Goal: Check status: Check status

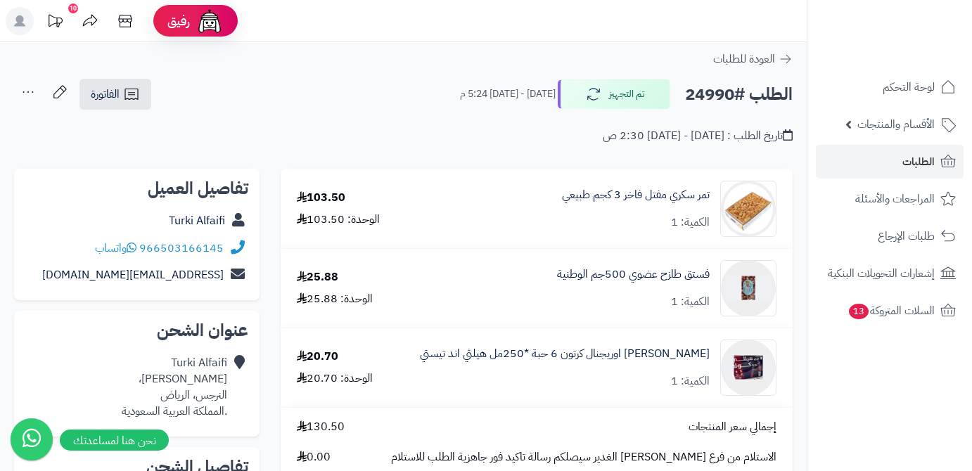
click at [944, 152] on link "الطلبات" at bounding box center [889, 162] width 148 height 34
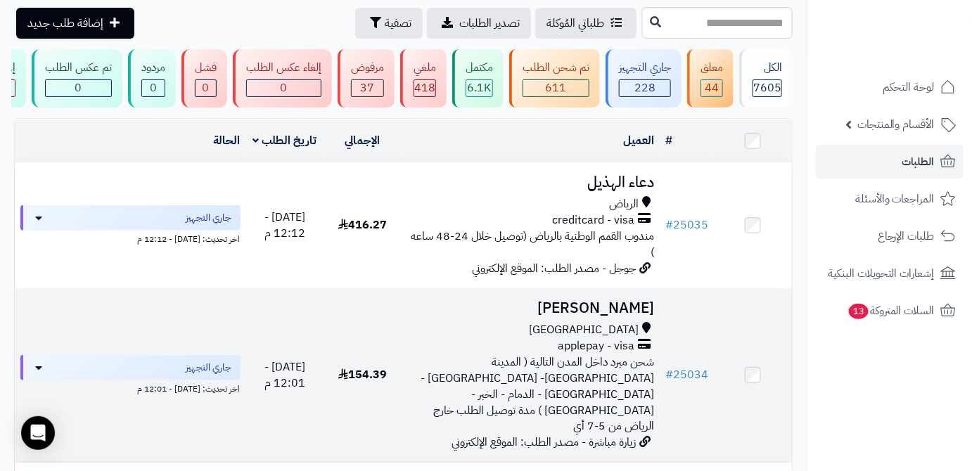
scroll to position [127, 0]
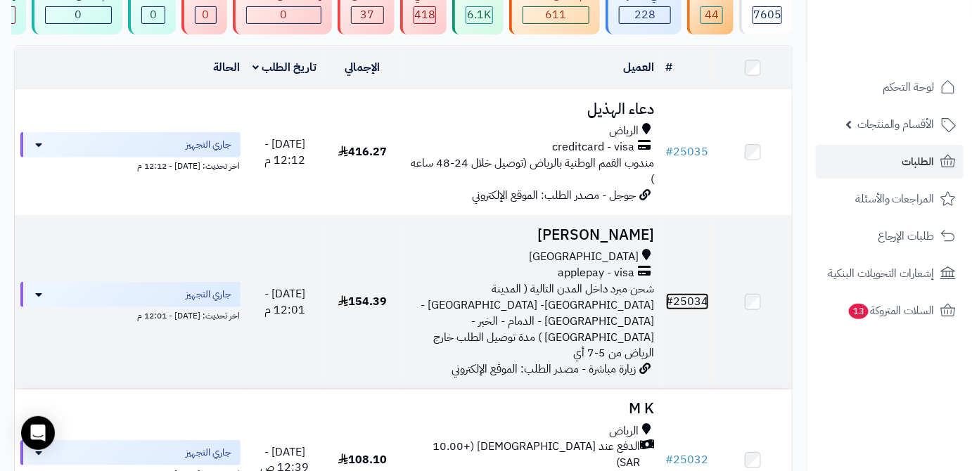
click at [687, 293] on link "# 25034" at bounding box center [687, 301] width 43 height 17
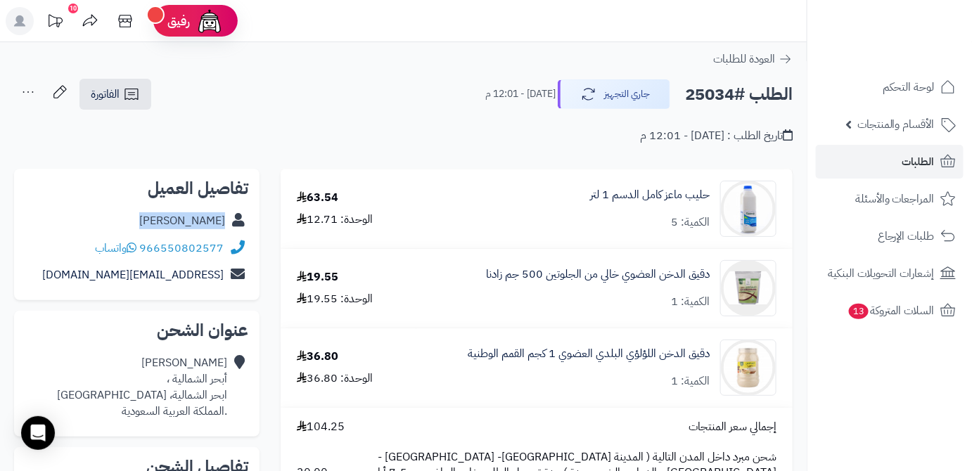
drag, startPoint x: 156, startPoint y: 219, endPoint x: 225, endPoint y: 228, distance: 69.4
click at [225, 228] on div "فاطمة الصميل" at bounding box center [136, 220] width 223 height 27
copy link "فاطمة الصميل"
drag, startPoint x: 143, startPoint y: 397, endPoint x: 228, endPoint y: 398, distance: 84.4
click at [228, 398] on div "فاطمة الصميل أبحر الشمالية ، ابحر الشمالية، جدة .المملكة العربية السعودية" at bounding box center [136, 386] width 223 height 75
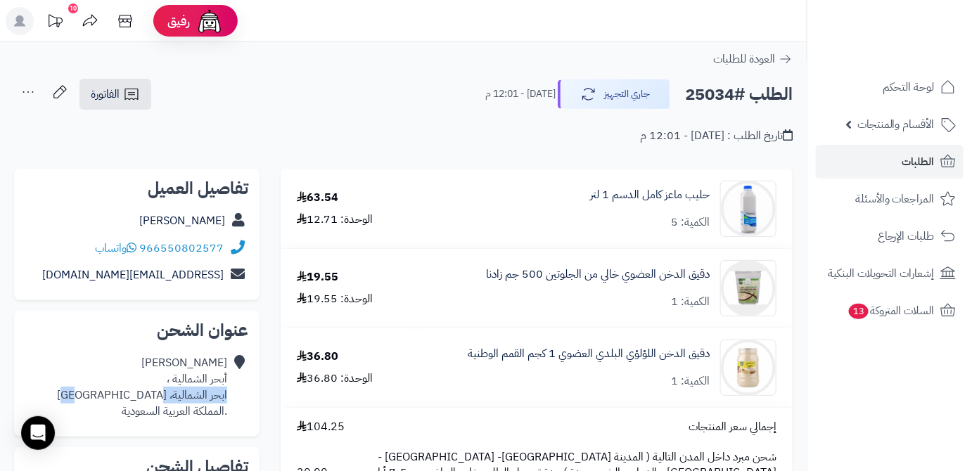
copy div "ابحر الشمالية، جدة"
click at [687, 86] on h2 "الطلب #25034" at bounding box center [739, 94] width 108 height 29
drag, startPoint x: 687, startPoint y: 86, endPoint x: 688, endPoint y: 96, distance: 9.2
click at [675, 90] on div "الطلب #25034 جاري التجهيز اليوم - 12:01 م" at bounding box center [632, 94] width 320 height 30
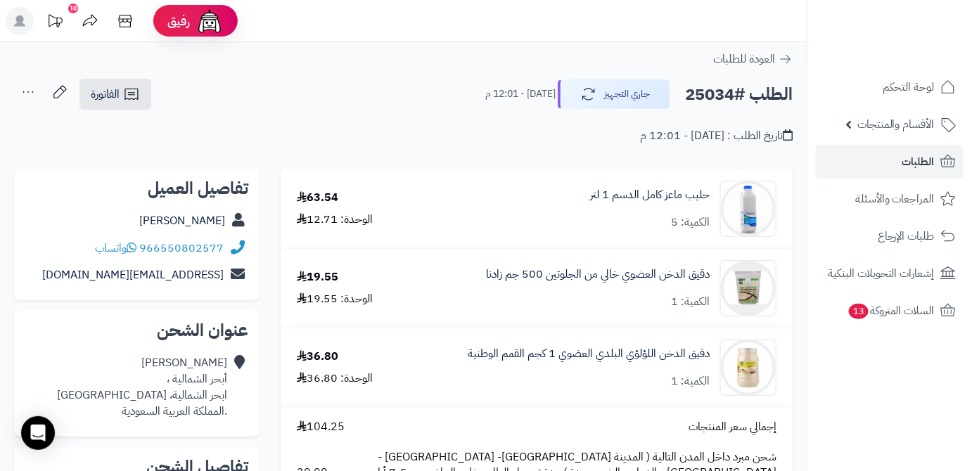
click at [696, 96] on h2 "الطلب #25034" at bounding box center [739, 94] width 108 height 29
copy h2 "25034"
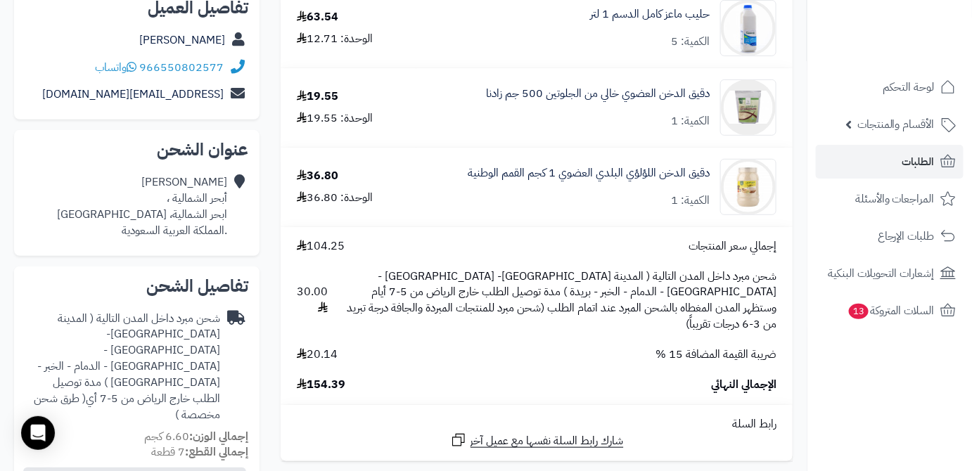
scroll to position [255, 0]
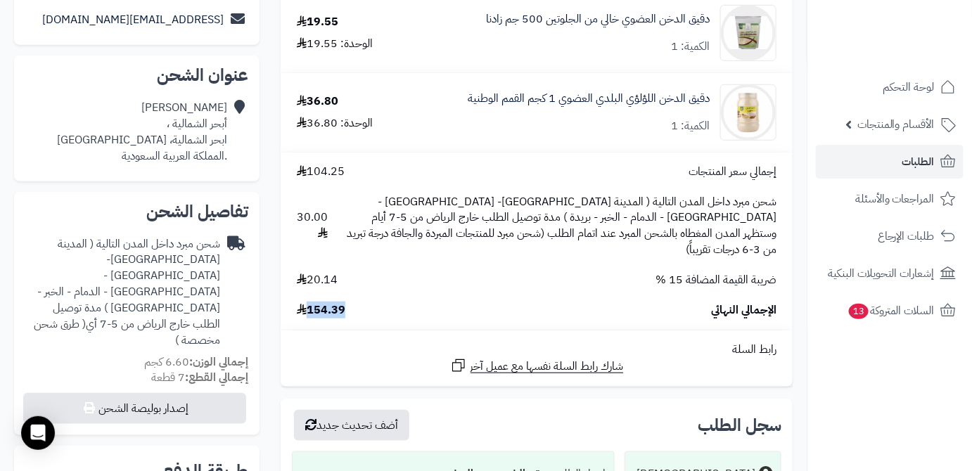
drag, startPoint x: 349, startPoint y: 297, endPoint x: 311, endPoint y: 297, distance: 38.0
click at [311, 302] on div "الإجمالي النهائي 154.39" at bounding box center [536, 310] width 501 height 16
copy span "154.39"
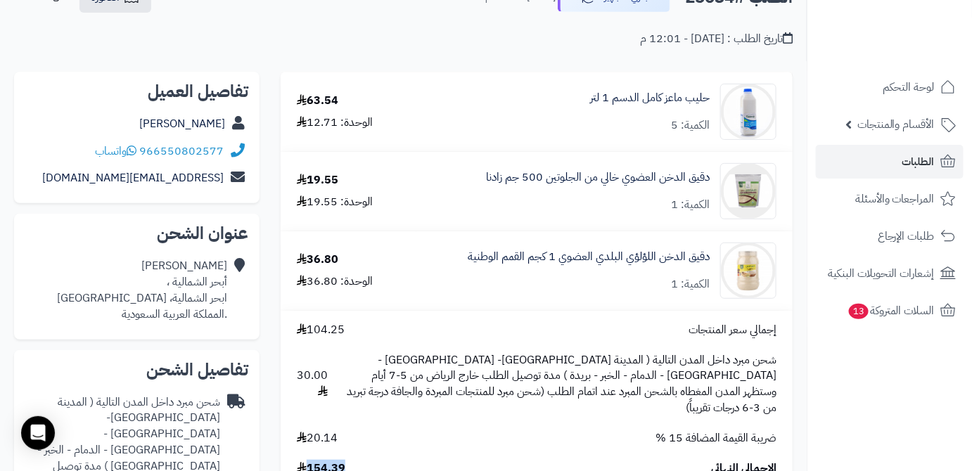
scroll to position [63, 0]
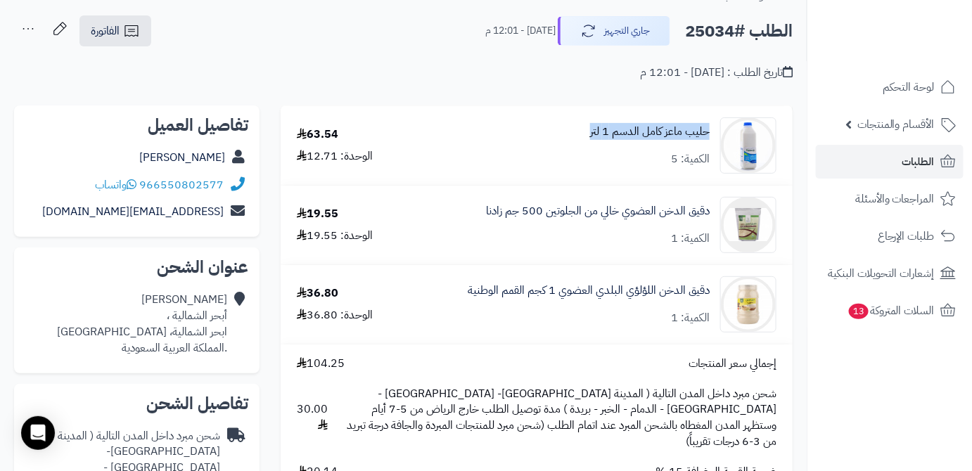
drag, startPoint x: 578, startPoint y: 129, endPoint x: 685, endPoint y: 129, distance: 106.9
click at [709, 129] on div "حليب ماعز كامل الدسم 1 لتر الكمية: 5" at bounding box center [604, 145] width 365 height 56
copy link "حليب ماعز كامل الدسم 1 لتر"
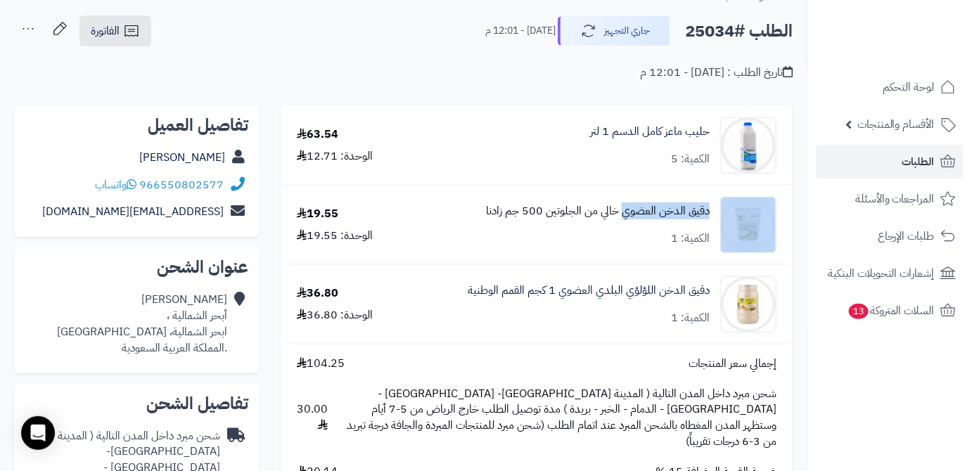
drag, startPoint x: 715, startPoint y: 210, endPoint x: 626, endPoint y: 214, distance: 89.4
click at [626, 174] on div "دقيق الدخن العضوي خالي من الجلوتين 500 جم زادنا الكمية: 1" at bounding box center [604, 145] width 365 height 56
copy div "دقيق الدخن العضوي"
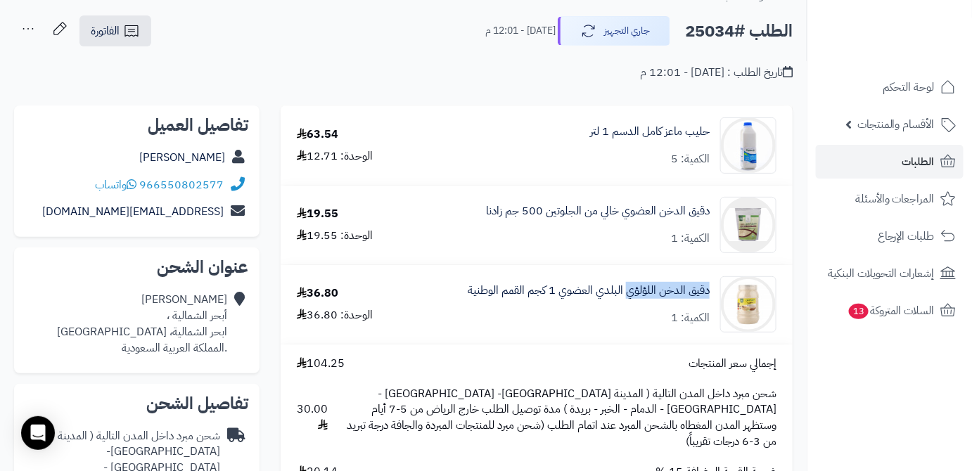
drag, startPoint x: 714, startPoint y: 290, endPoint x: 626, endPoint y: 304, distance: 89.0
click at [626, 174] on div "دقيق الدخن اللؤلؤي البلدي العضوي 1 كجم القمم الوطنية الكمية: 1" at bounding box center [604, 145] width 365 height 56
copy link "دقيق الدخن اللؤلؤي"
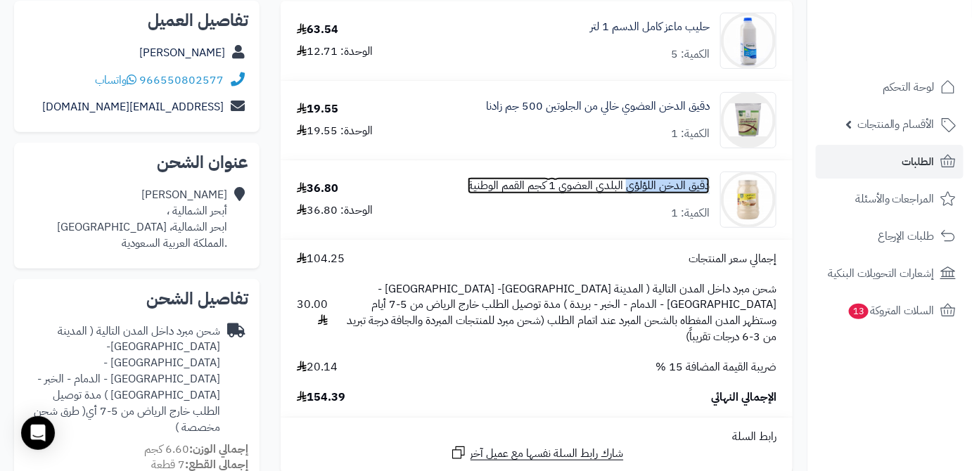
scroll to position [191, 0]
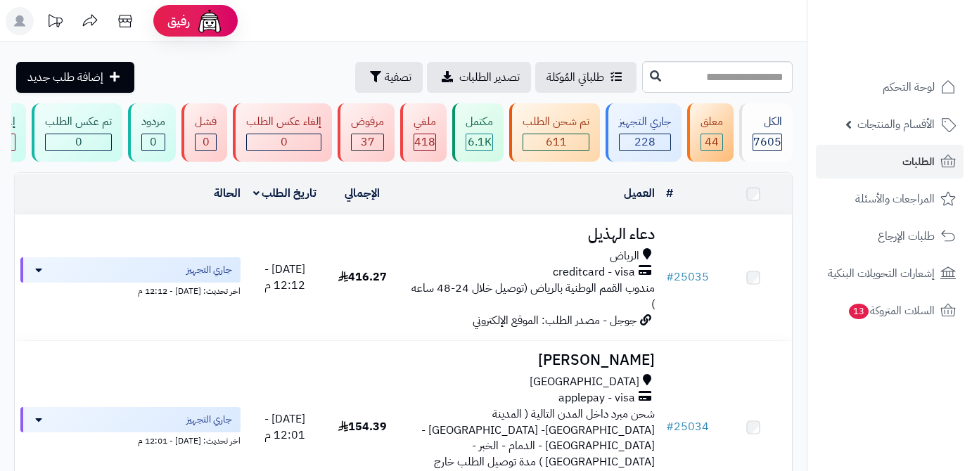
scroll to position [128, 0]
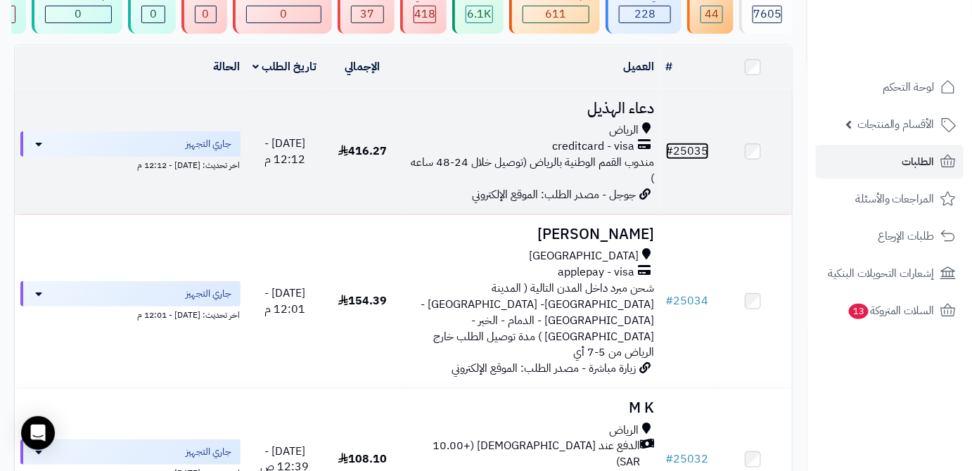
click at [703, 160] on link "# 25035" at bounding box center [687, 151] width 43 height 17
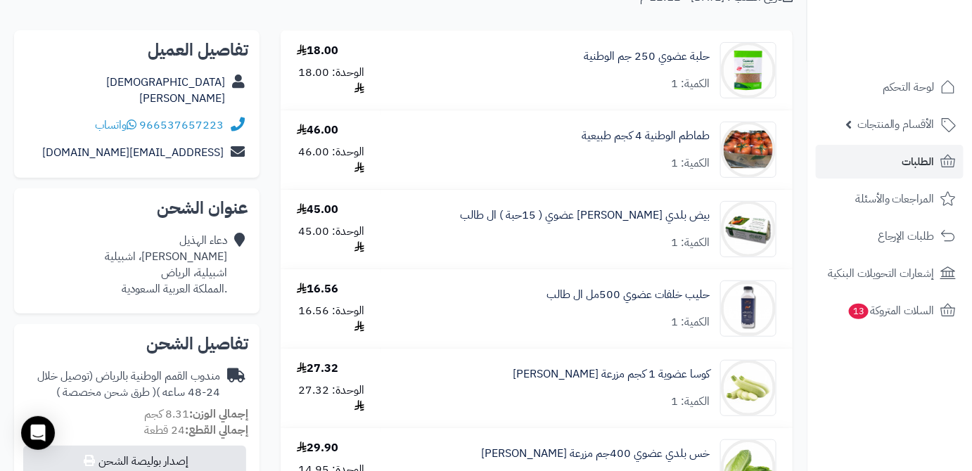
scroll to position [127, 0]
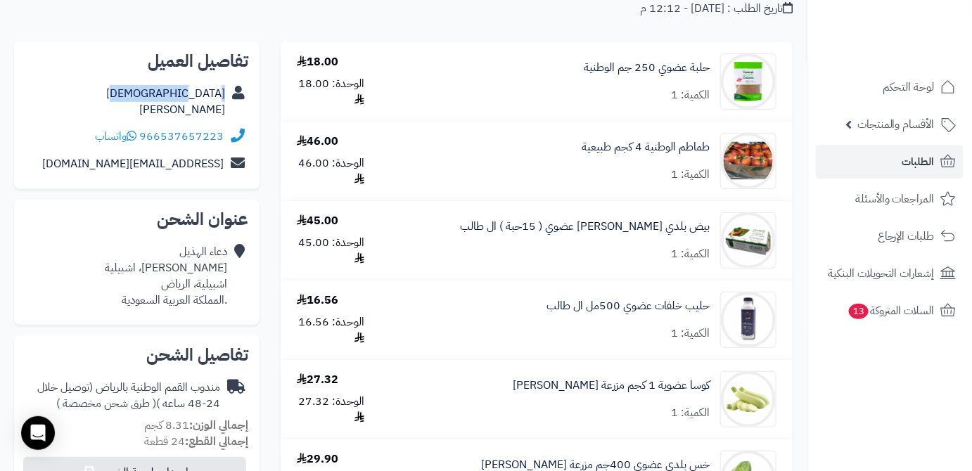
drag, startPoint x: 168, startPoint y: 89, endPoint x: 225, endPoint y: 99, distance: 57.8
click at [225, 99] on div "[DEMOGRAPHIC_DATA][PERSON_NAME]" at bounding box center [136, 102] width 223 height 44
copy link "[DEMOGRAPHIC_DATA][PERSON_NAME]"
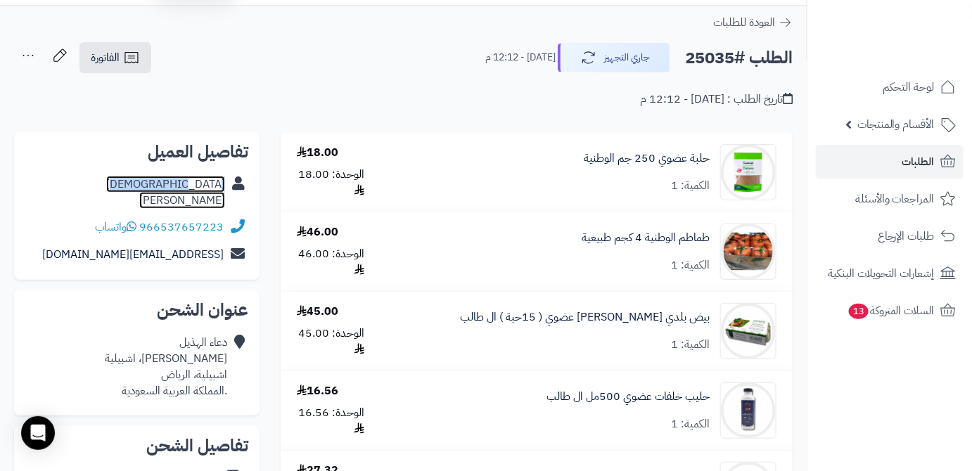
scroll to position [0, 0]
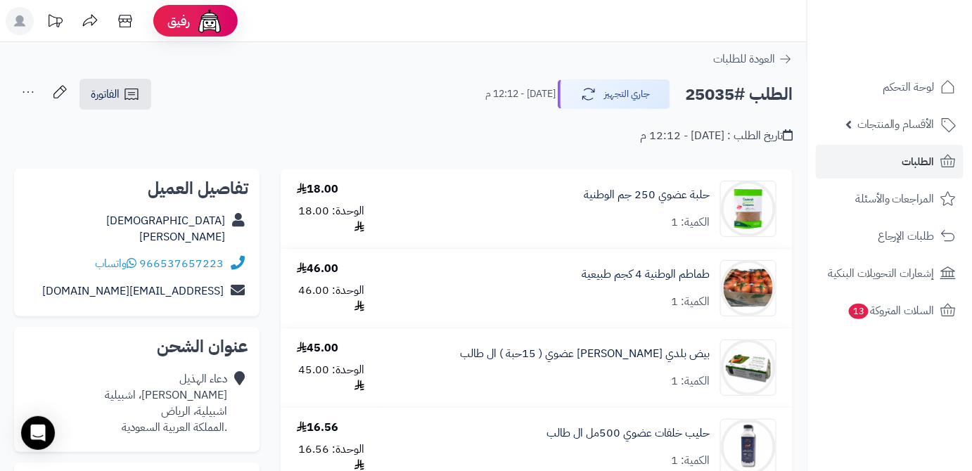
click at [696, 94] on h2 "الطلب #25035" at bounding box center [739, 94] width 108 height 29
copy h2 "25035"
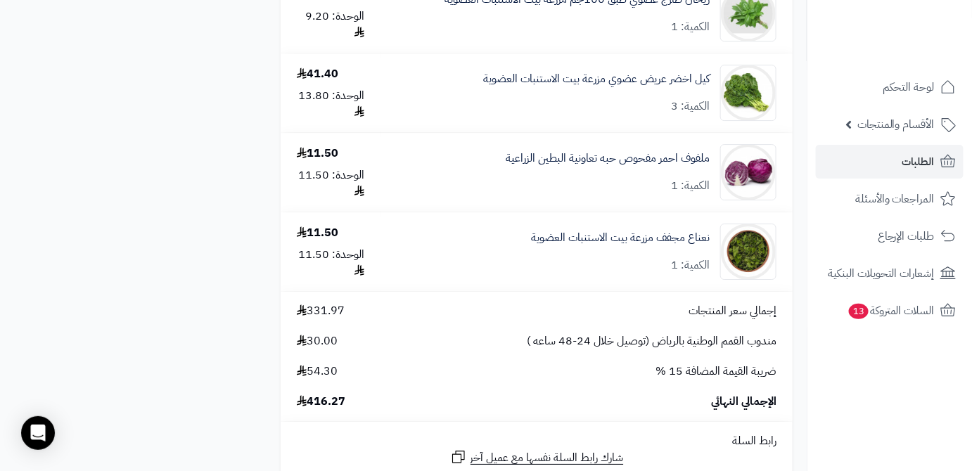
scroll to position [1661, 0]
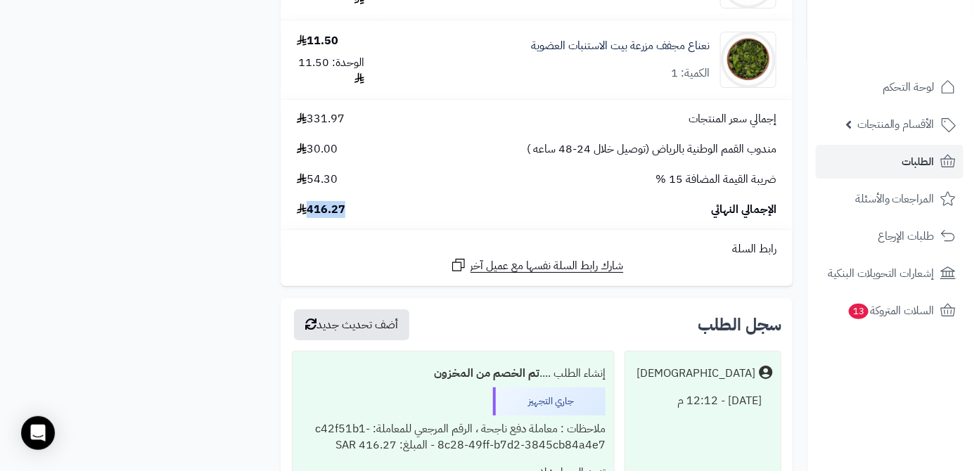
drag, startPoint x: 313, startPoint y: 217, endPoint x: 332, endPoint y: 221, distance: 19.4
click at [347, 225] on td "إجمالي سعر المنتجات 331.97 مندوب القمم الوطنية بالرياض (توصيل خلال 24-48 ساعه )…" at bounding box center [536, 164] width 512 height 129
copy span "416.27"
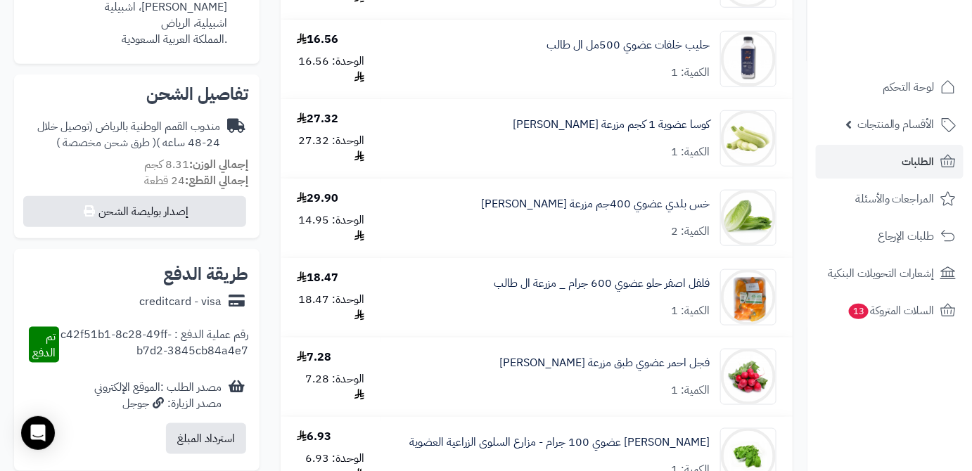
scroll to position [383, 0]
